Goal: Task Accomplishment & Management: Use online tool/utility

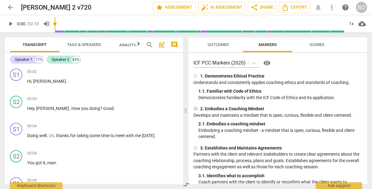
click at [12, 8] on span "arrow_back" at bounding box center [10, 7] width 7 height 7
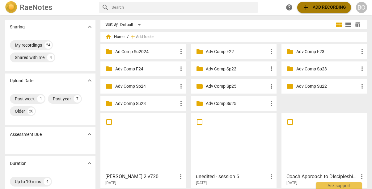
click at [317, 8] on span "add Add recording" at bounding box center [324, 7] width 44 height 7
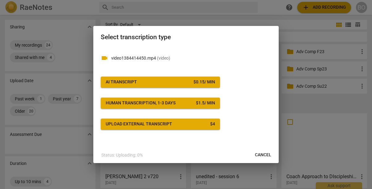
click at [194, 84] on div "$ 0.15 / min" at bounding box center [205, 82] width 22 height 6
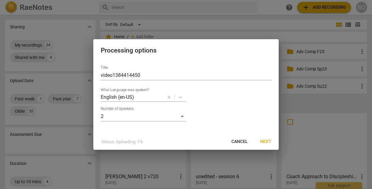
click at [265, 141] on span "Next" at bounding box center [265, 142] width 11 height 6
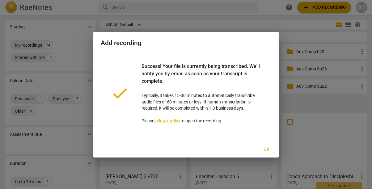
click at [267, 151] on span "Ok" at bounding box center [267, 150] width 10 height 6
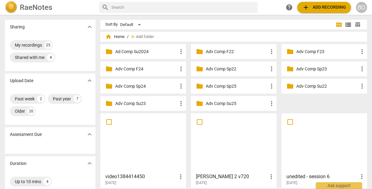
click at [143, 147] on div at bounding box center [143, 143] width 81 height 55
